Goal: Task Accomplishment & Management: Manage account settings

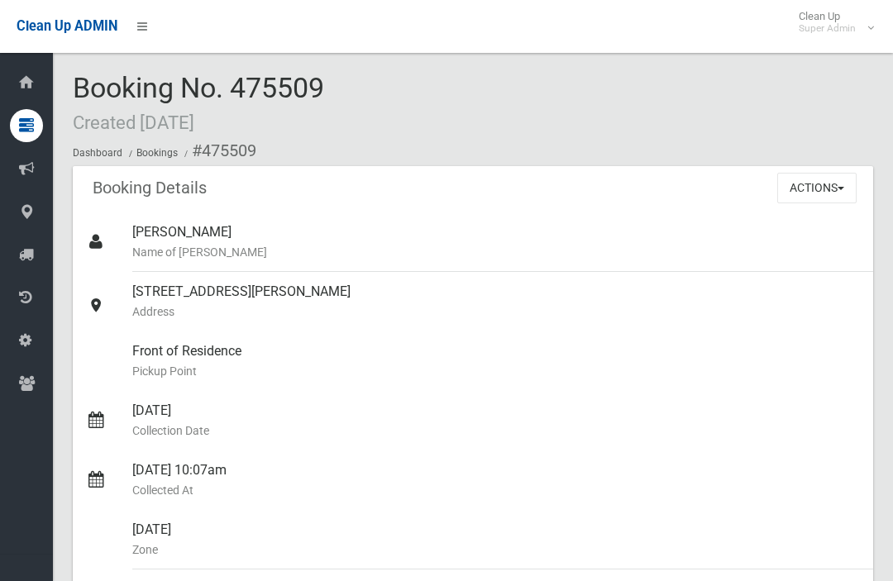
scroll to position [-6, 0]
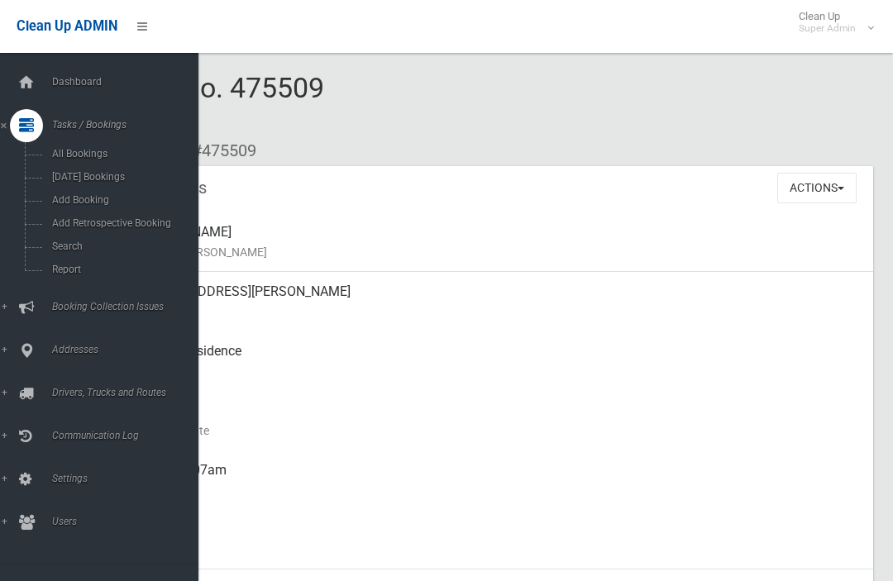
click at [51, 252] on span "Search" at bounding box center [115, 247] width 137 height 12
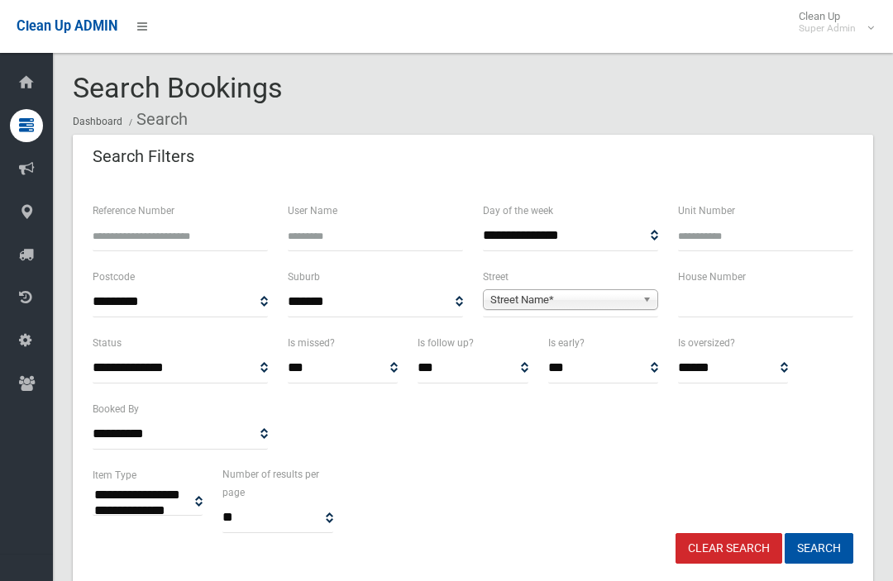
select select
click at [753, 294] on input "text" at bounding box center [765, 302] width 175 height 31
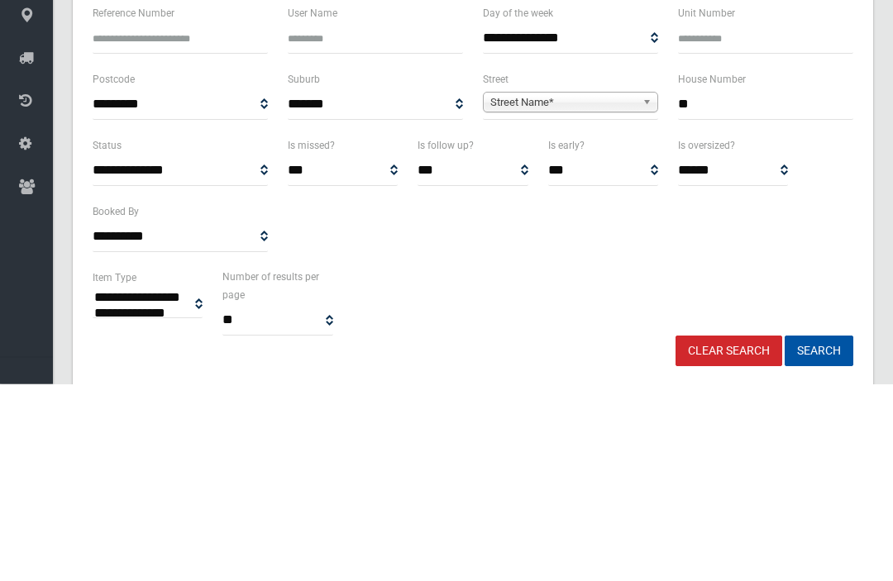
type input "**"
click at [615, 267] on div "**********" at bounding box center [570, 300] width 195 height 66
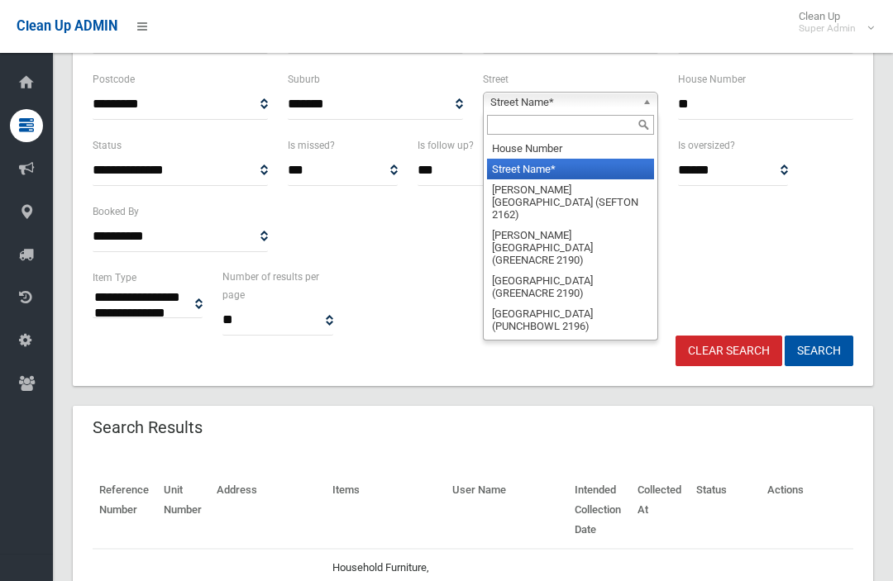
scroll to position [197, 0]
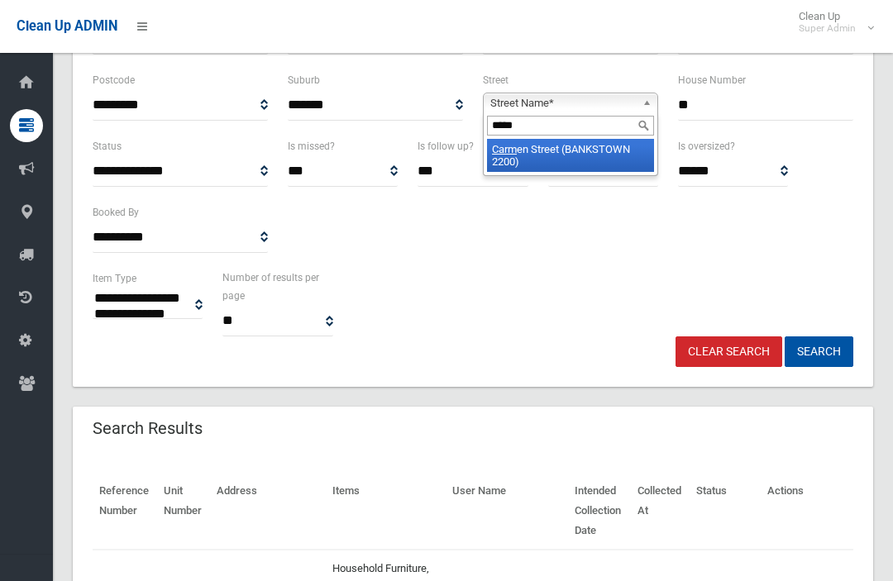
type input "******"
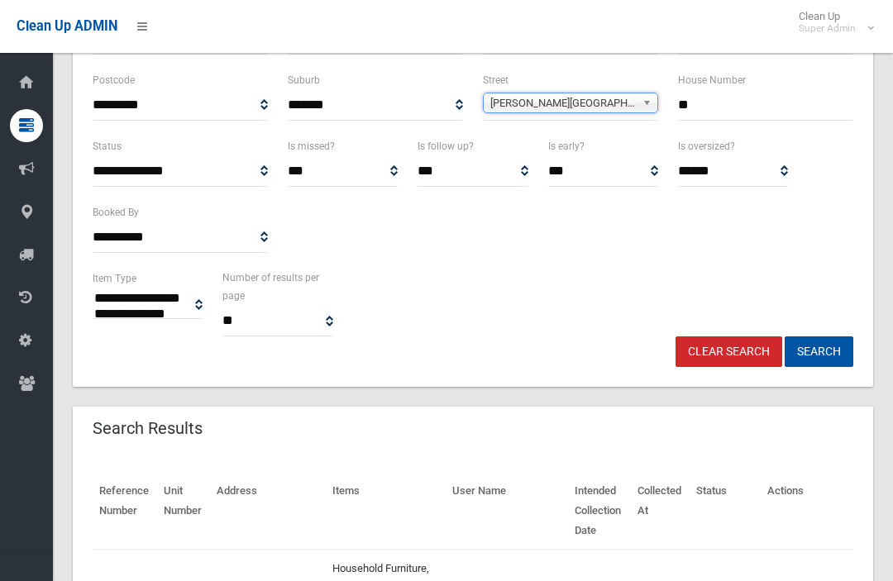
click at [819, 350] on button "Search" at bounding box center [819, 352] width 69 height 31
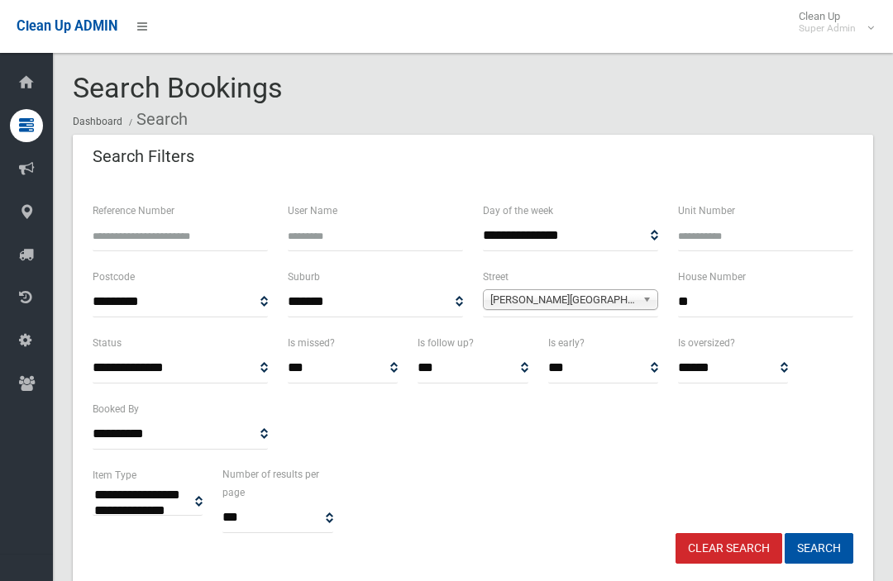
select select
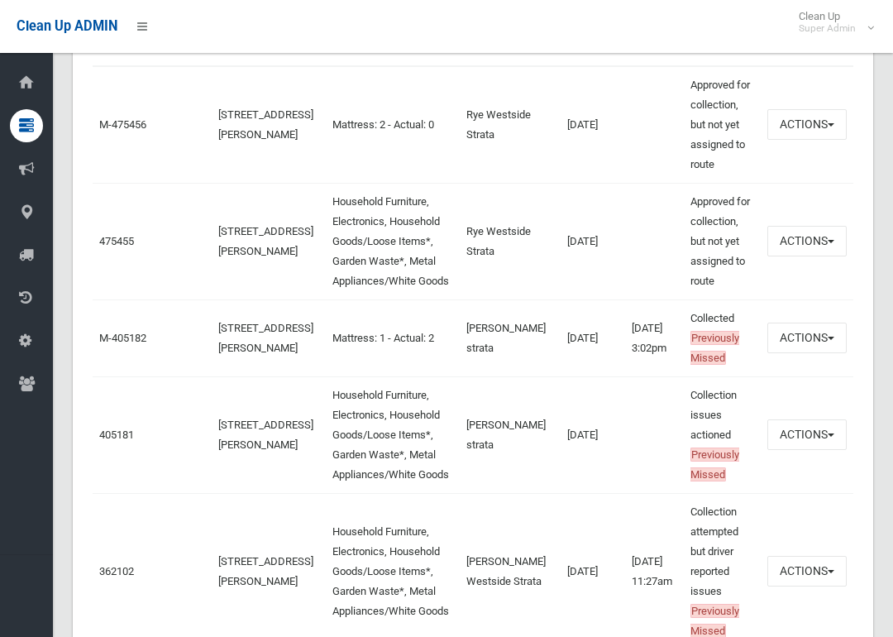
scroll to position [681, 0]
click at [105, 246] on link "475455" at bounding box center [116, 240] width 35 height 12
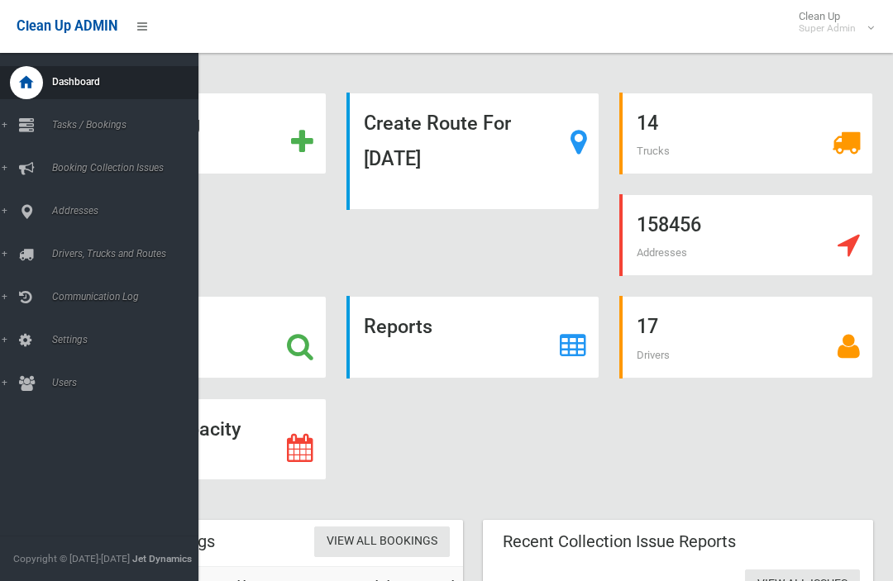
click at [31, 227] on icon at bounding box center [26, 211] width 15 height 33
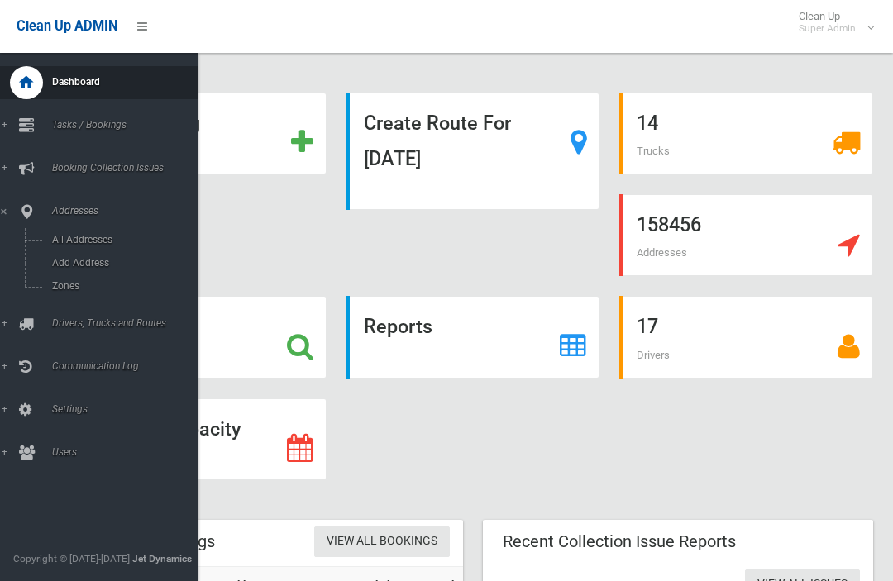
click at [67, 218] on link "Addresses" at bounding box center [99, 211] width 198 height 33
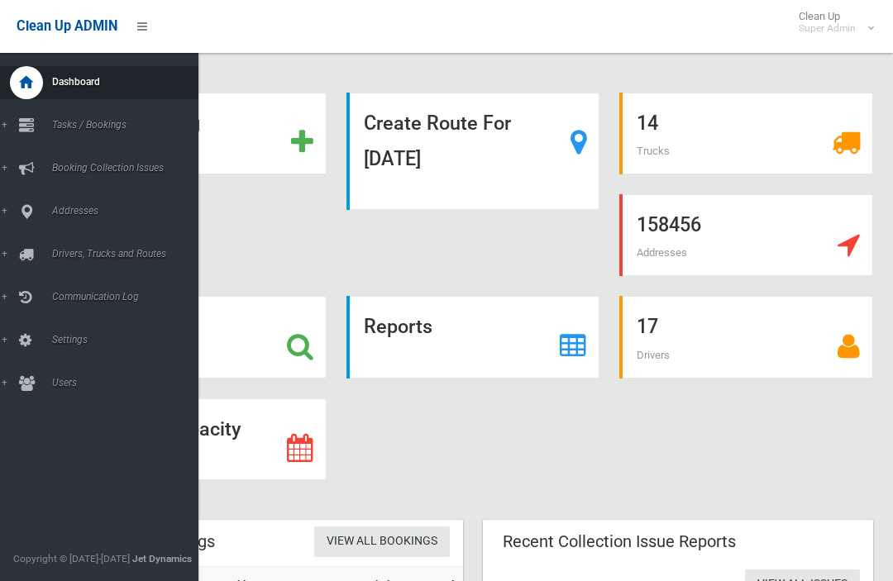
click at [54, 211] on span "Addresses" at bounding box center [122, 211] width 151 height 12
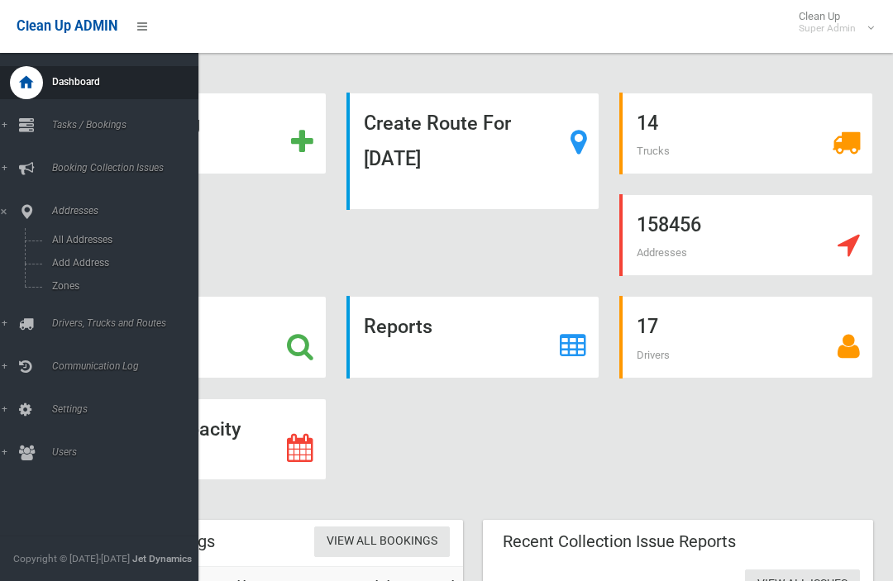
click at [56, 245] on span "All Addresses" at bounding box center [115, 240] width 137 height 12
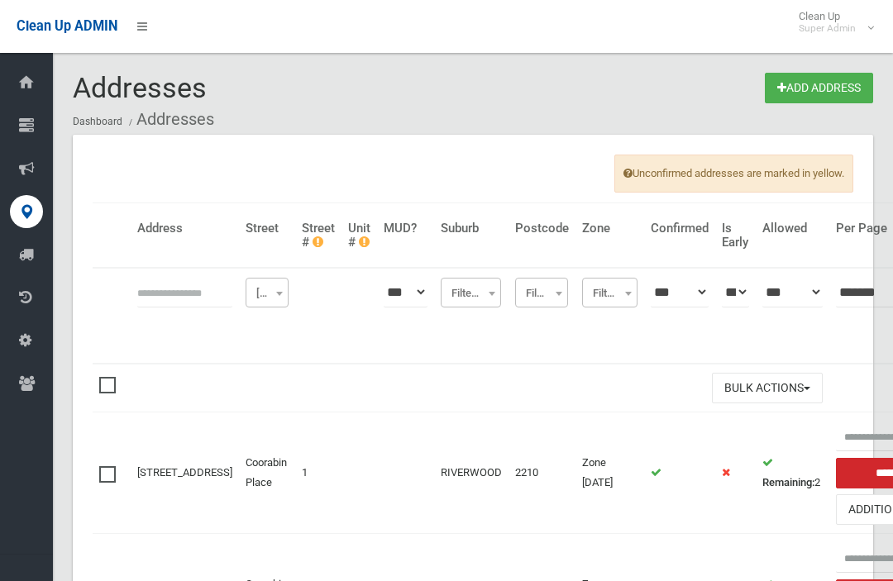
click at [142, 289] on input "text" at bounding box center [184, 292] width 95 height 31
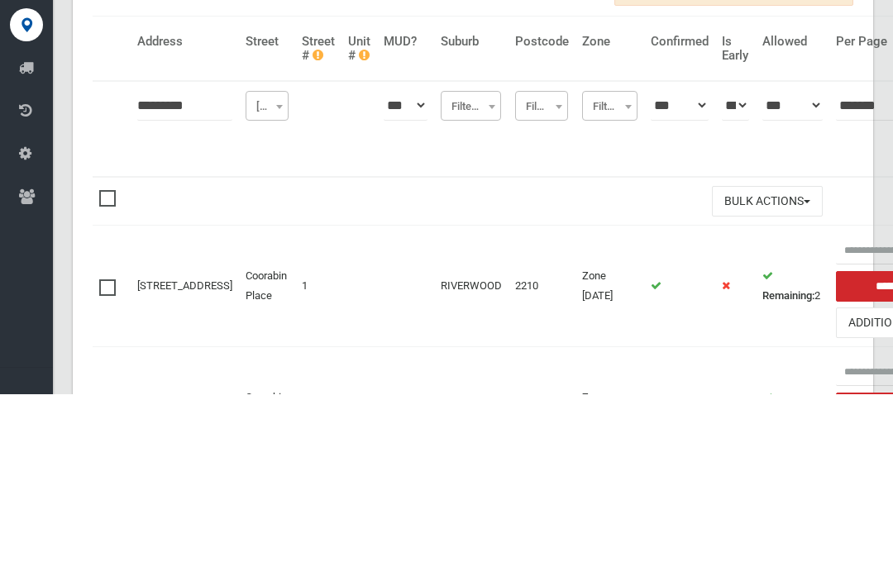
type input "*********"
click button at bounding box center [0, 0] width 0 height 0
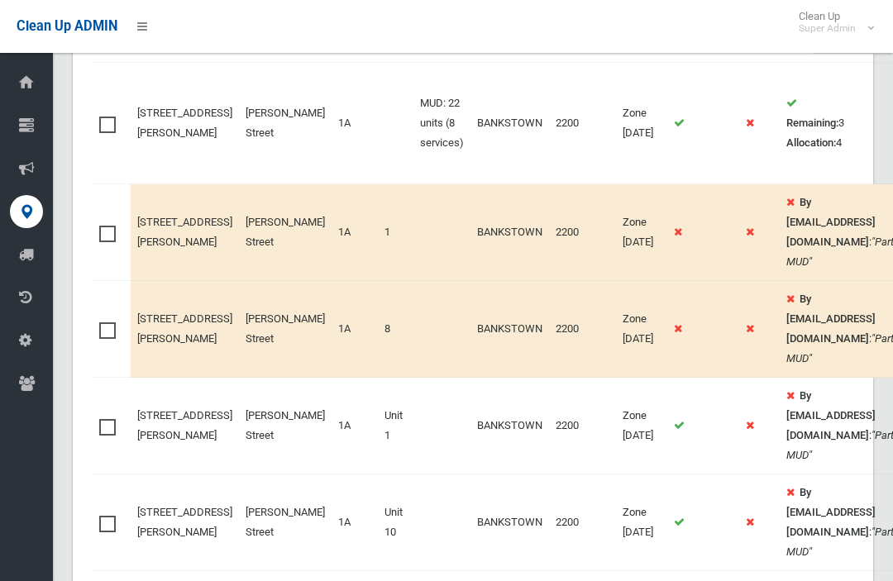
scroll to position [347, 0]
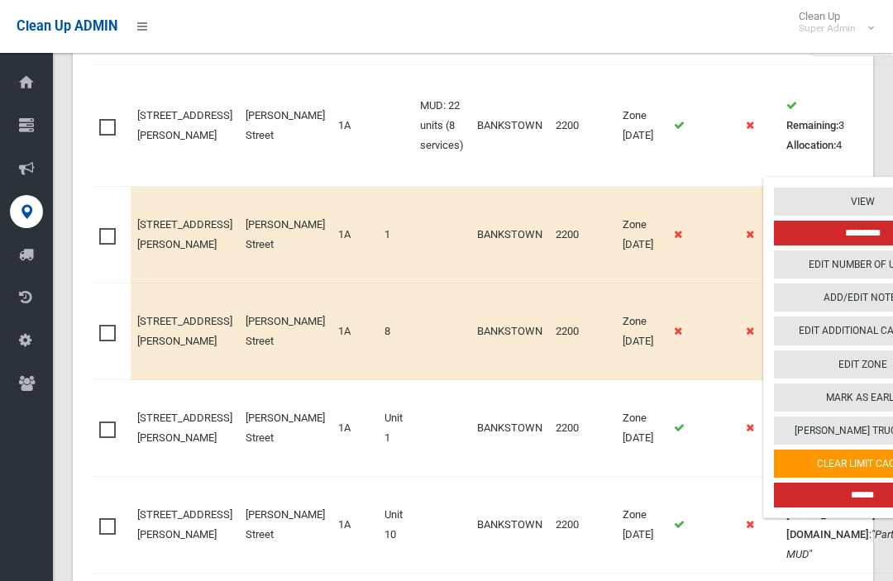
click at [823, 362] on link "Edit Zone" at bounding box center [862, 365] width 177 height 28
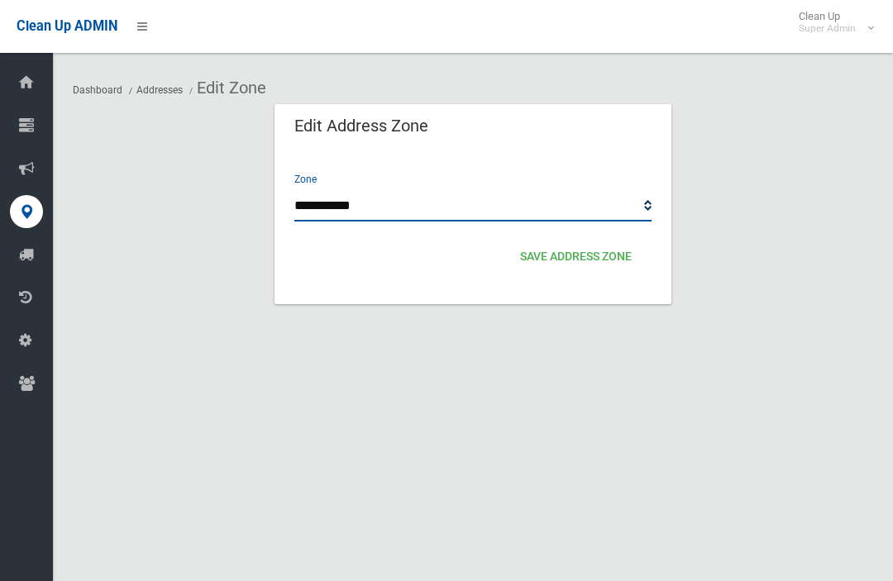
click at [313, 219] on select "**********" at bounding box center [472, 206] width 357 height 31
select select "*"
click at [635, 255] on button "Save Address zone" at bounding box center [576, 257] width 125 height 31
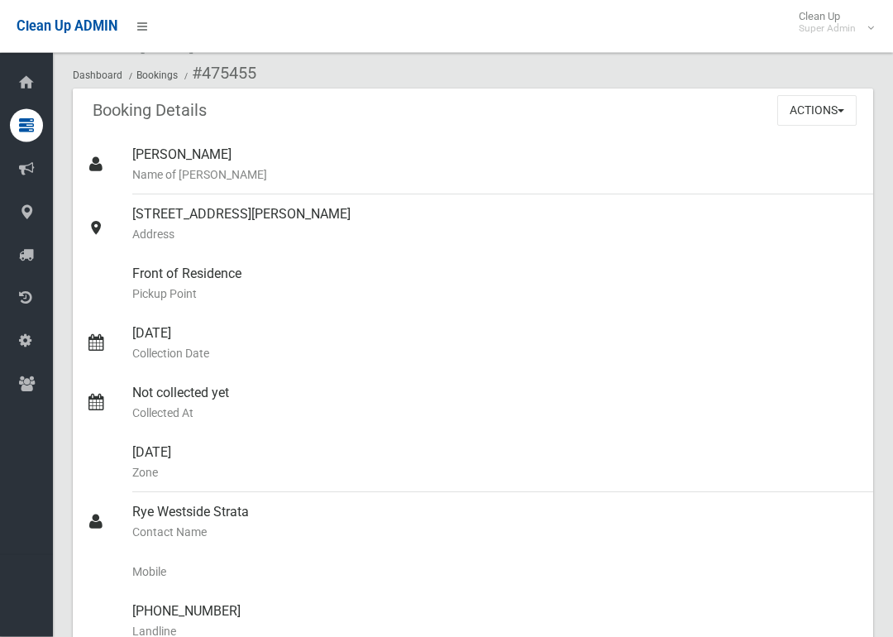
scroll to position [78, 0]
click at [825, 120] on button "Actions" at bounding box center [816, 110] width 79 height 31
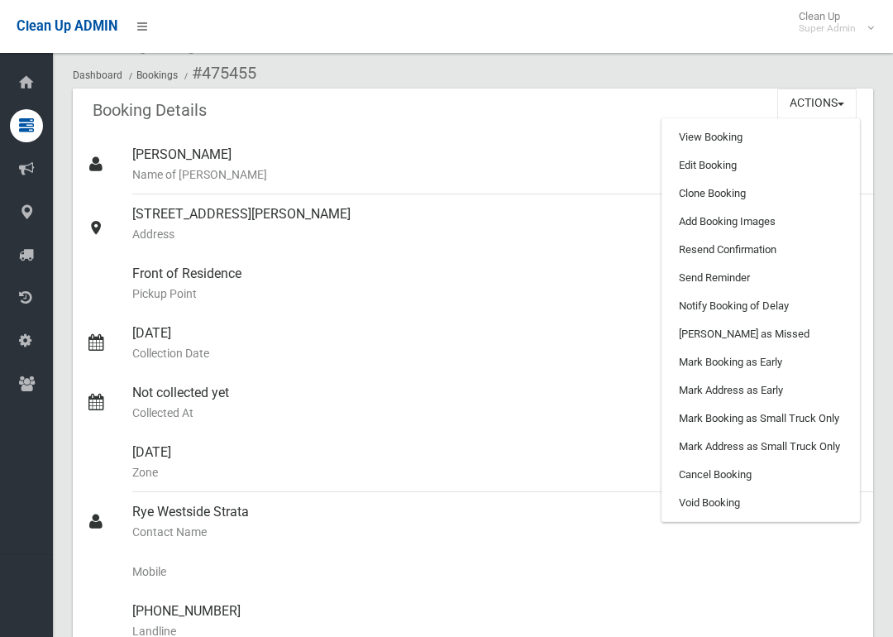
click at [763, 170] on link "Edit Booking" at bounding box center [760, 165] width 197 height 28
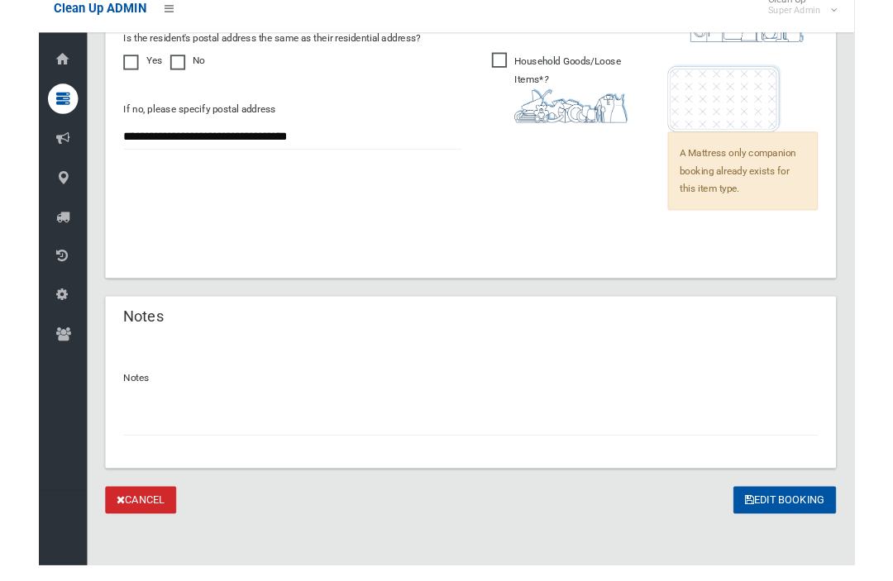
scroll to position [1448, 0]
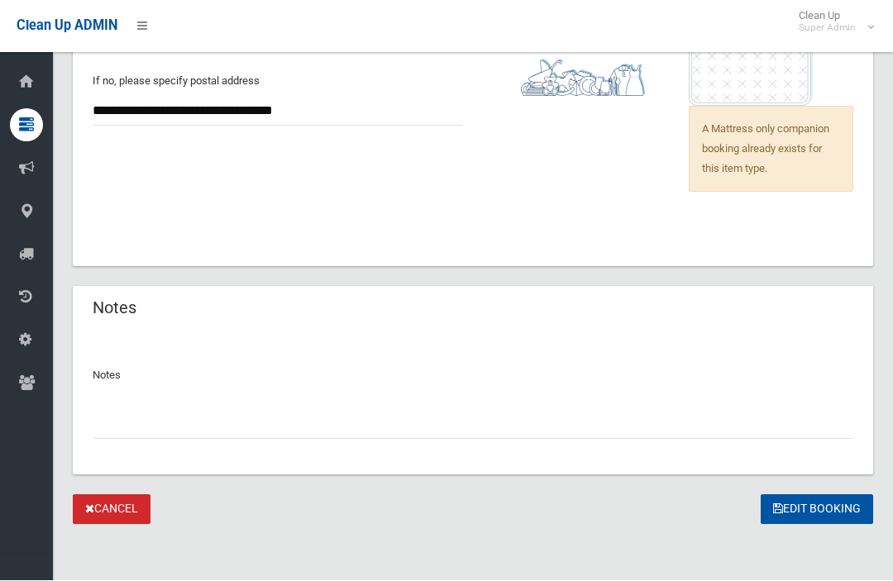
click at [454, 418] on input "text" at bounding box center [473, 424] width 761 height 31
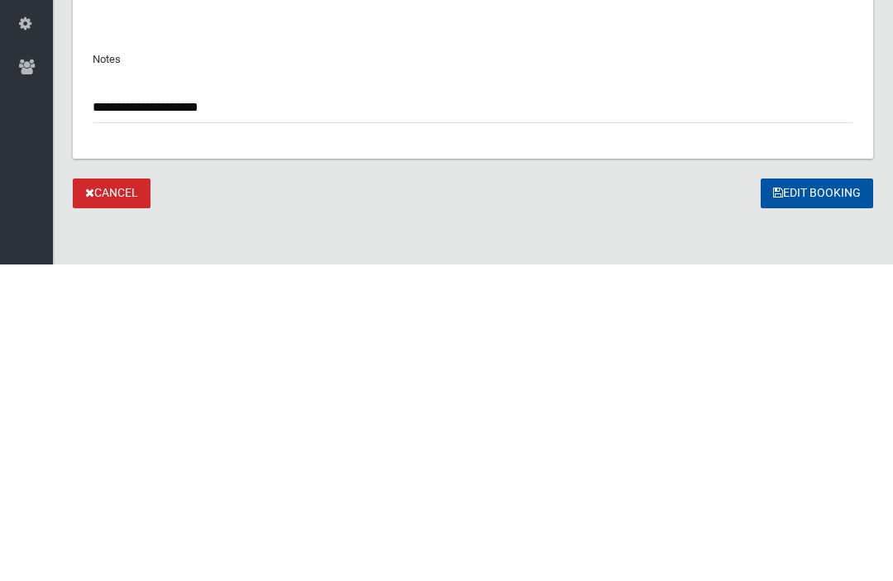
type input "**********"
click at [799, 495] on button "Edit Booking" at bounding box center [817, 510] width 112 height 31
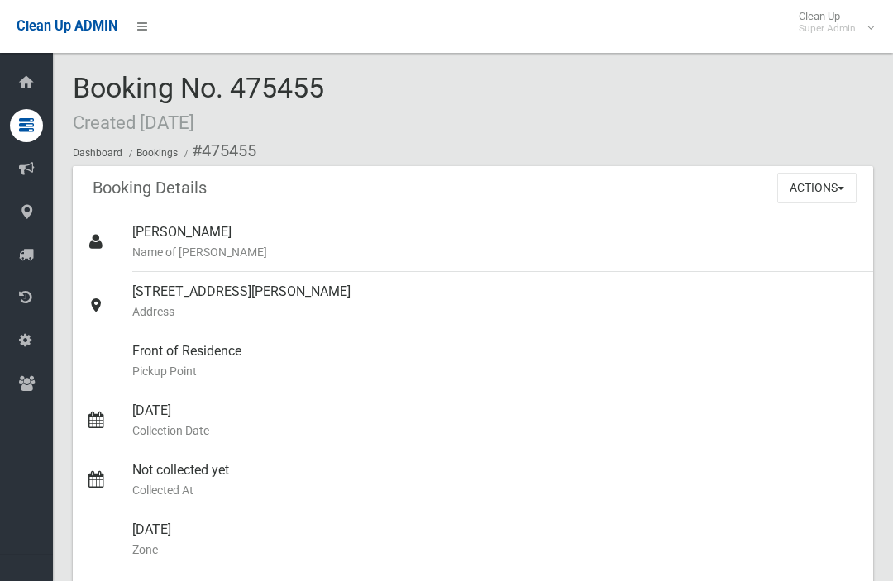
click at [835, 199] on button "Actions" at bounding box center [816, 188] width 79 height 31
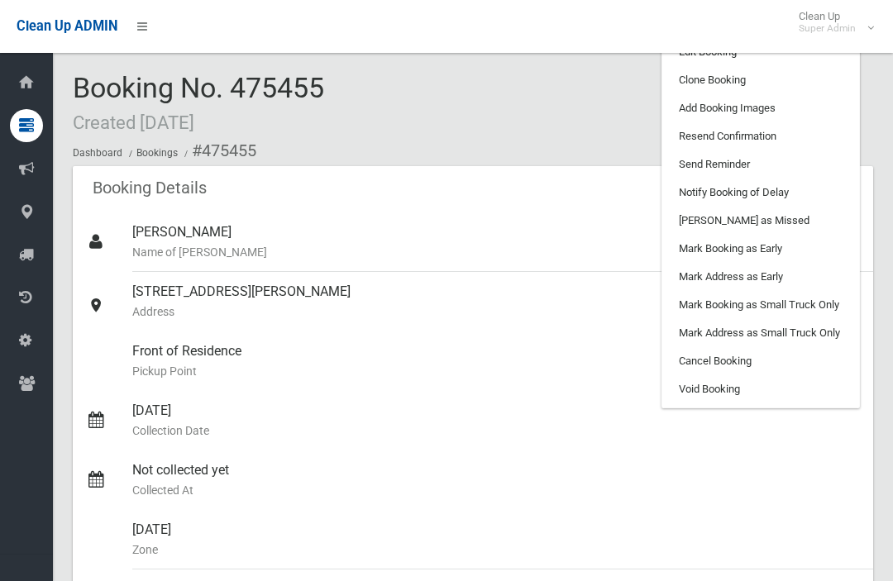
click at [816, 60] on link "Edit Booking" at bounding box center [760, 52] width 197 height 28
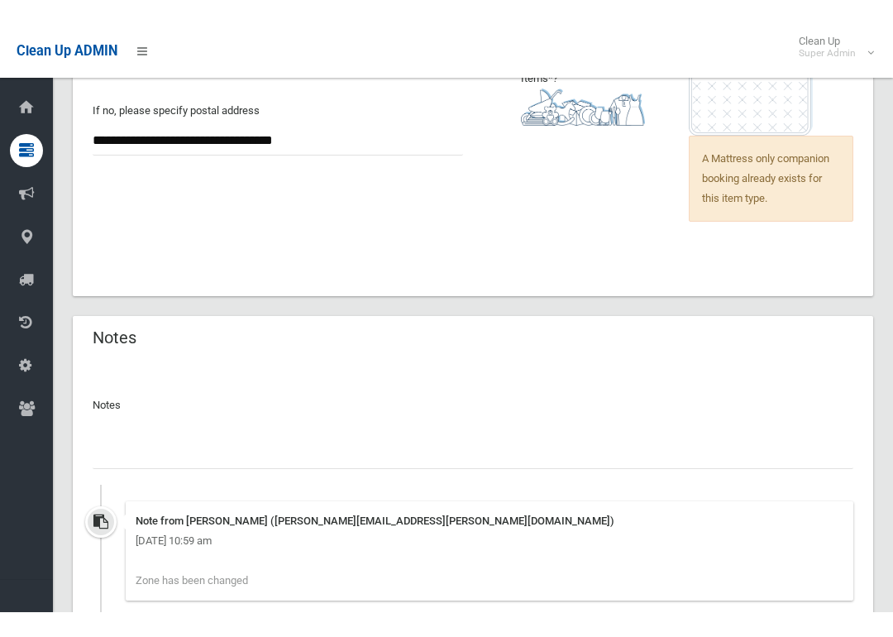
scroll to position [1537, 0]
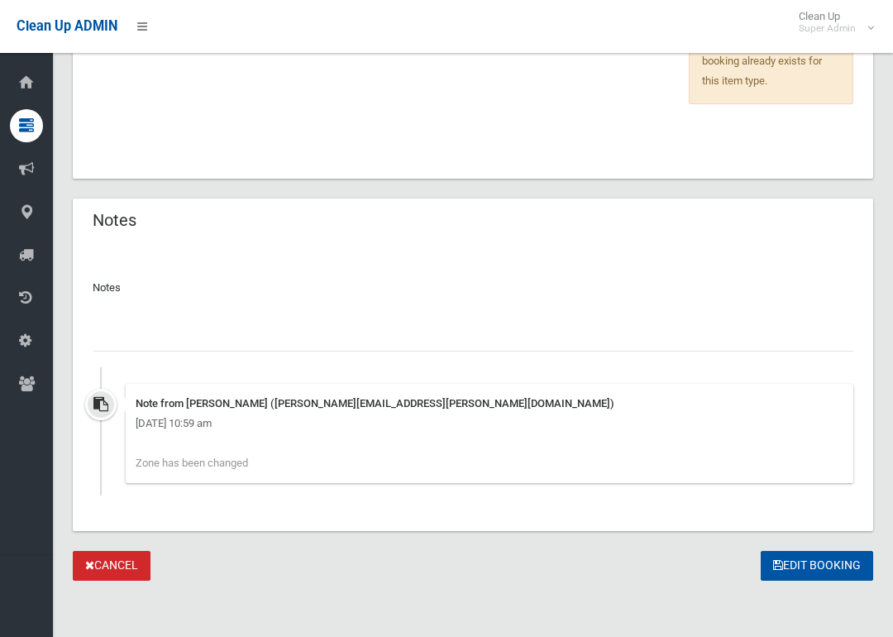
click at [447, 332] on input "text" at bounding box center [473, 336] width 761 height 31
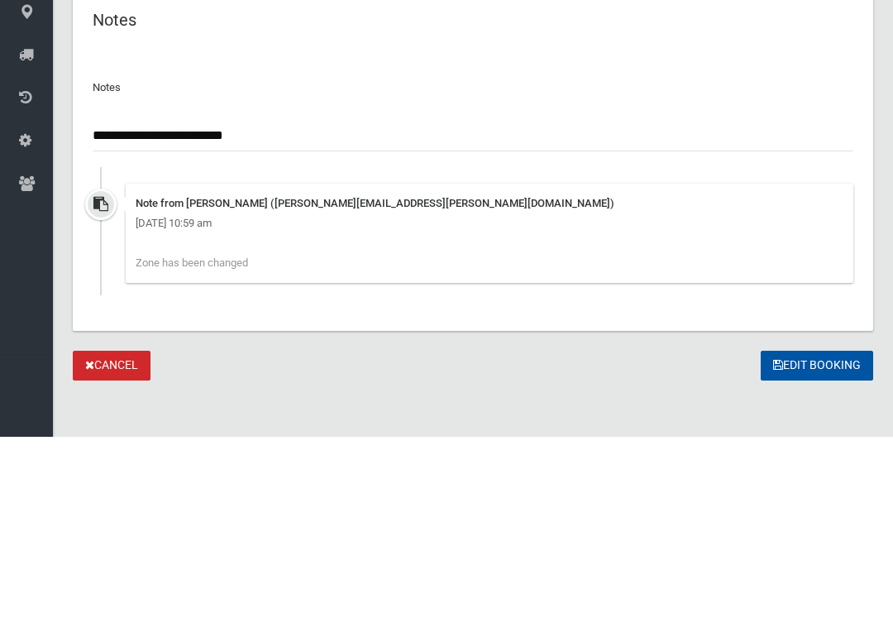
type input "**********"
click at [816, 551] on button "Edit Booking" at bounding box center [817, 566] width 112 height 31
